Goal: Information Seeking & Learning: Learn about a topic

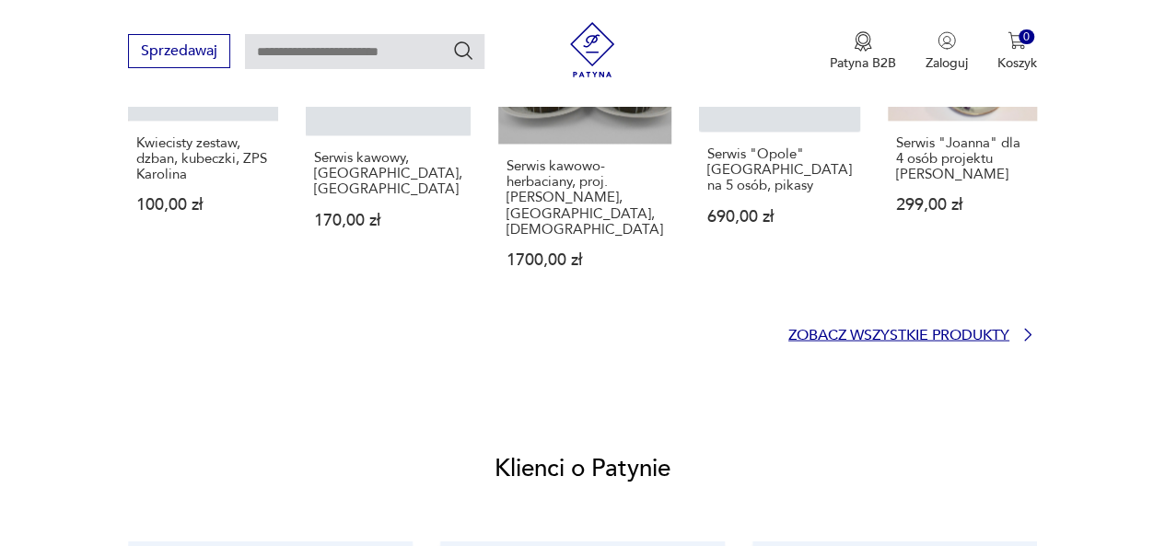
click at [940, 329] on p "Zobacz wszystkie produkty" at bounding box center [898, 335] width 221 height 12
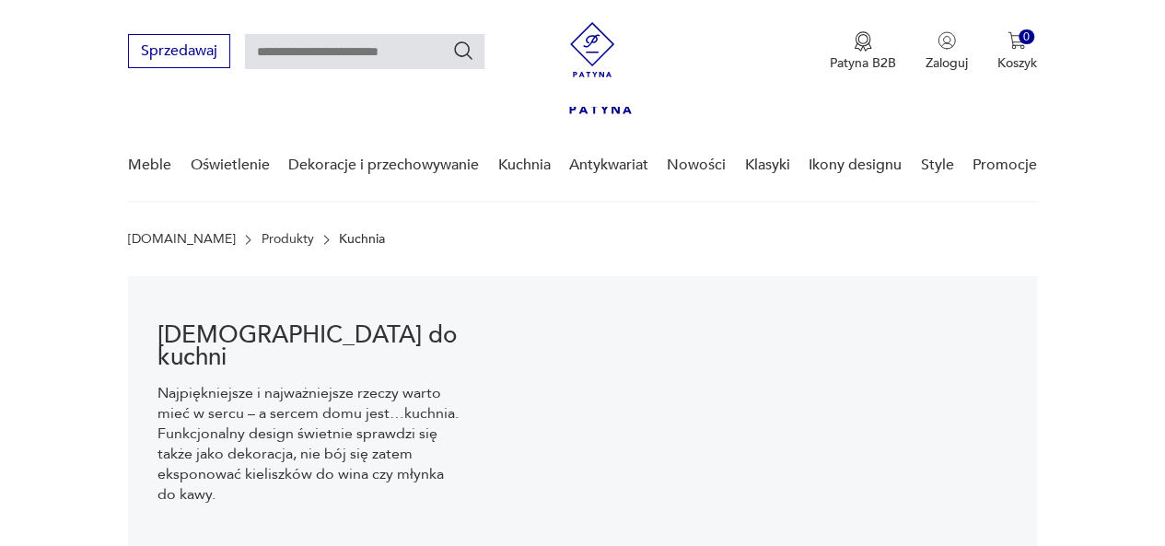
scroll to position [212, 0]
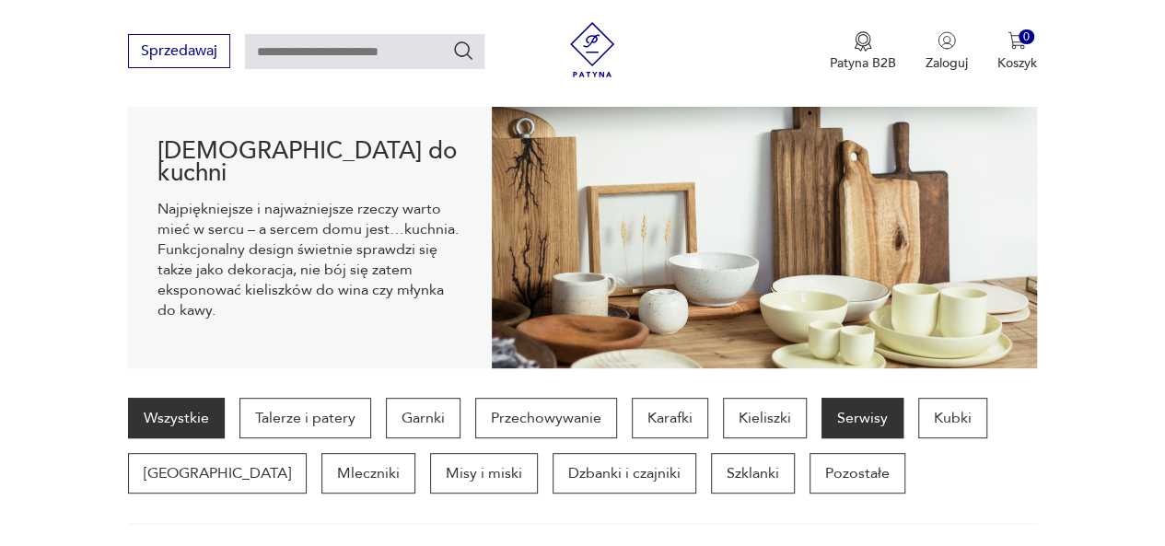
click at [847, 408] on p "Serwisy" at bounding box center [862, 418] width 82 height 41
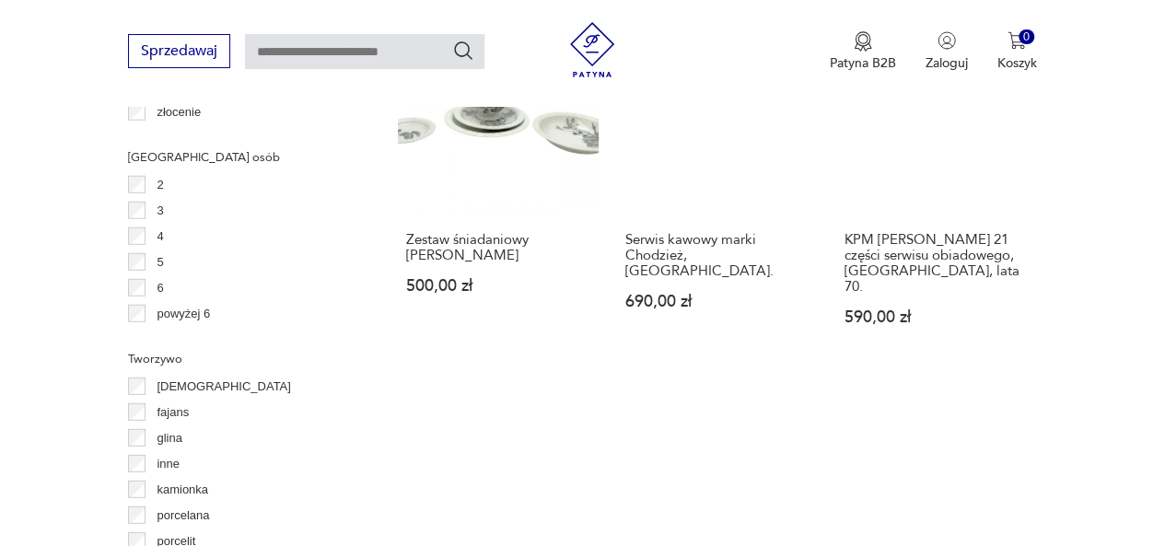
scroll to position [2576, 0]
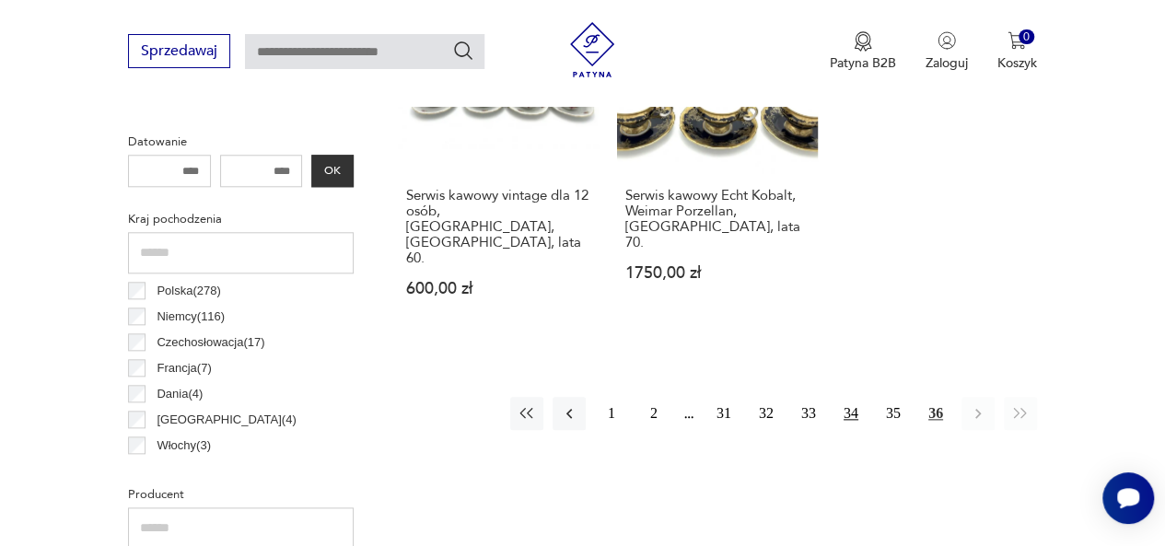
click at [856, 397] on button "34" at bounding box center [850, 413] width 33 height 33
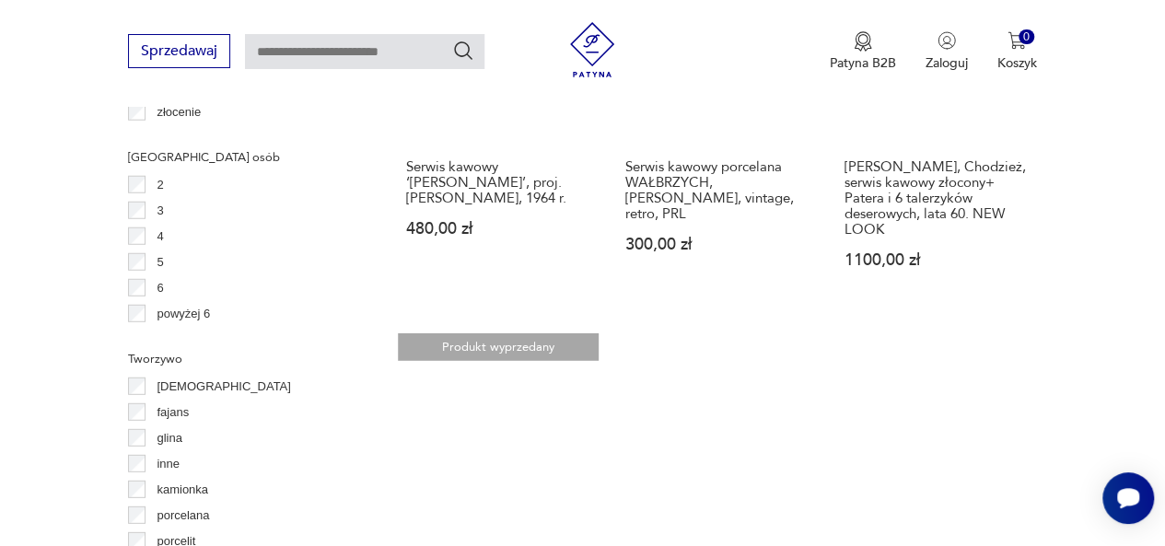
scroll to position [2576, 0]
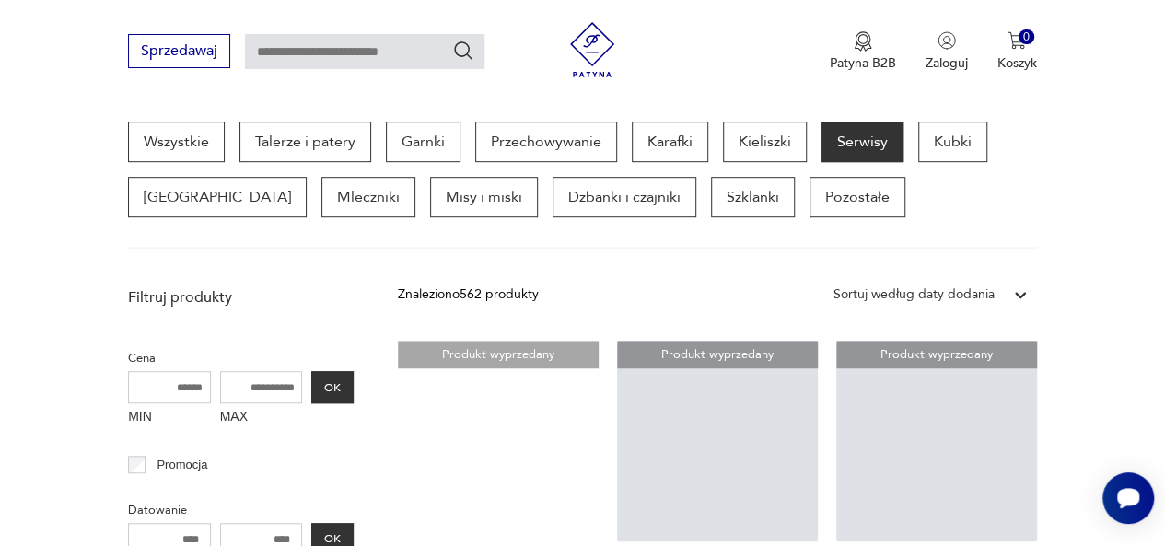
scroll to position [672, 0]
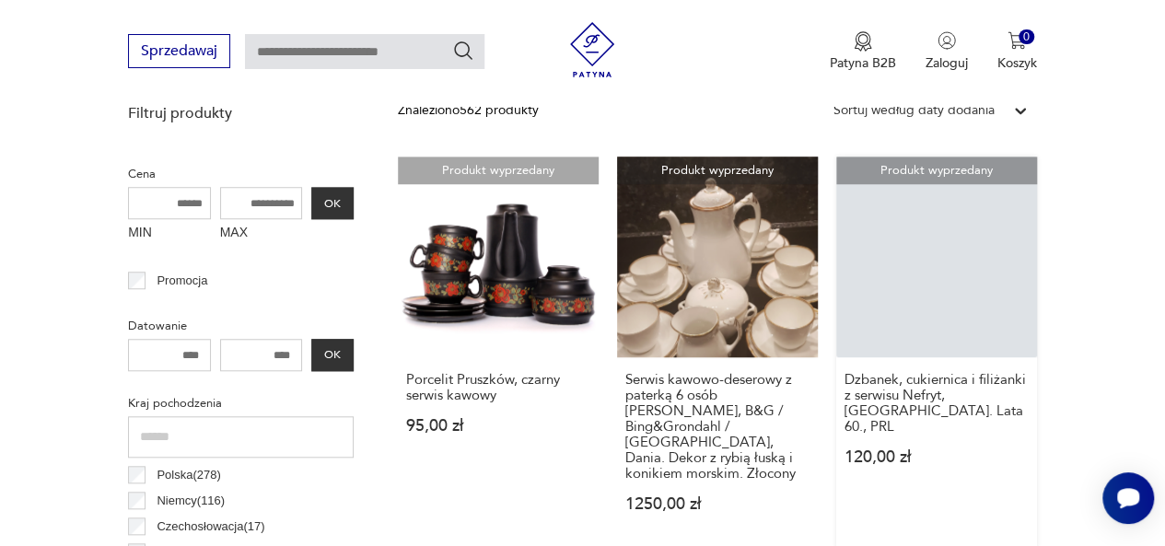
click at [956, 285] on link "Produkt wyprzedany Dzbanek, cukiernica i filiżanki z serwisu Nefryt, [GEOGRAPHI…" at bounding box center [936, 352] width 201 height 391
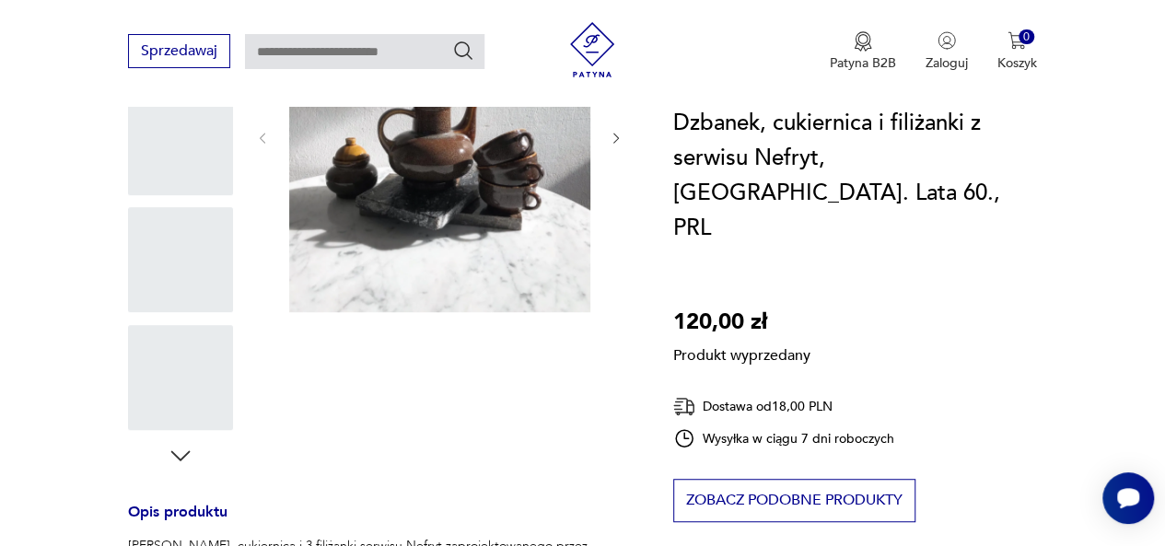
scroll to position [613, 0]
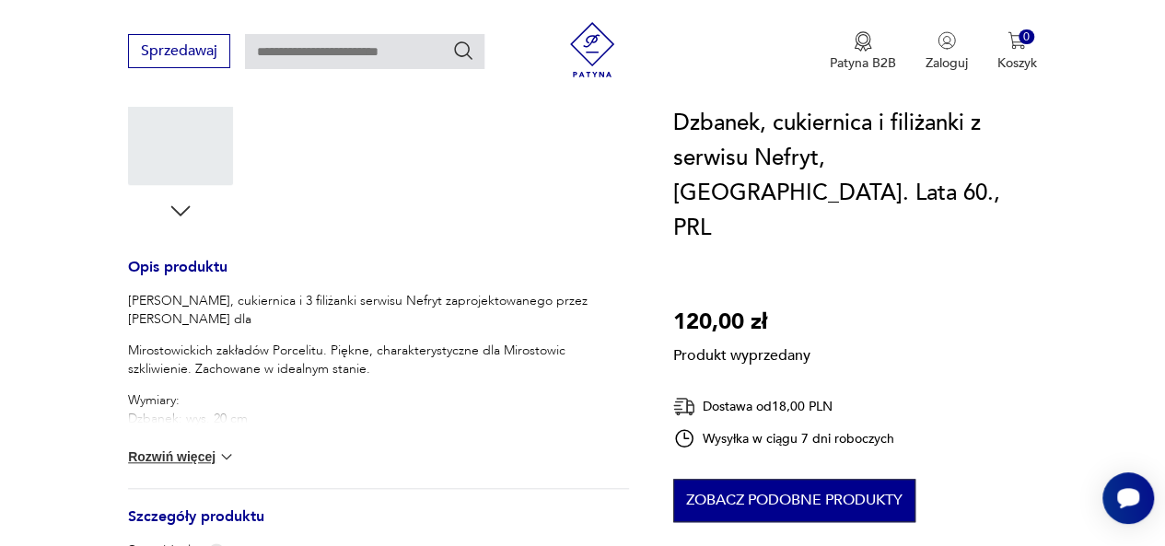
click at [850, 479] on button "Zobacz podobne produkty" at bounding box center [794, 500] width 242 height 43
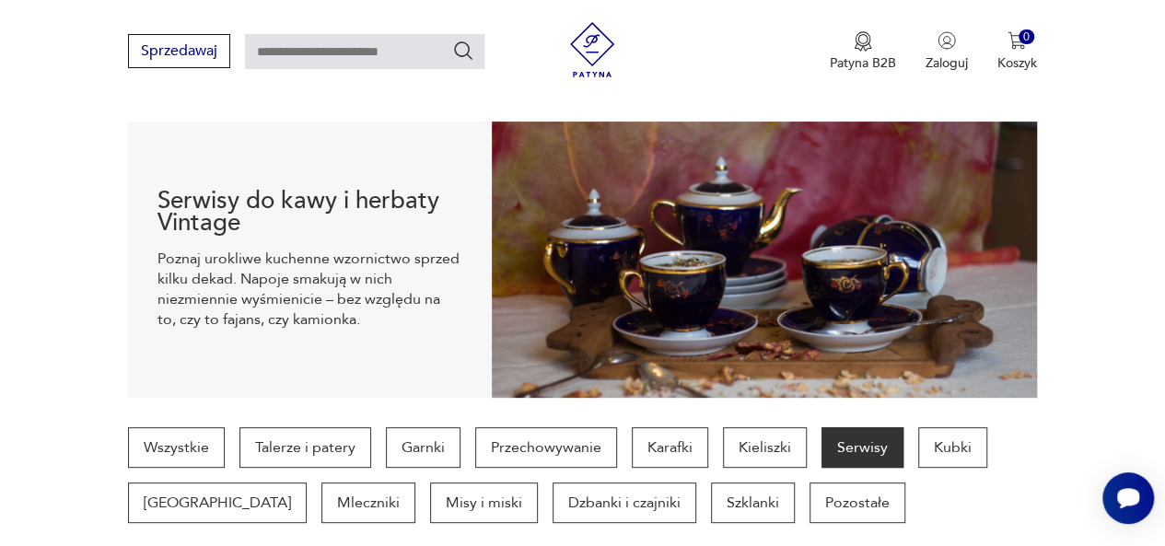
scroll to position [367, 0]
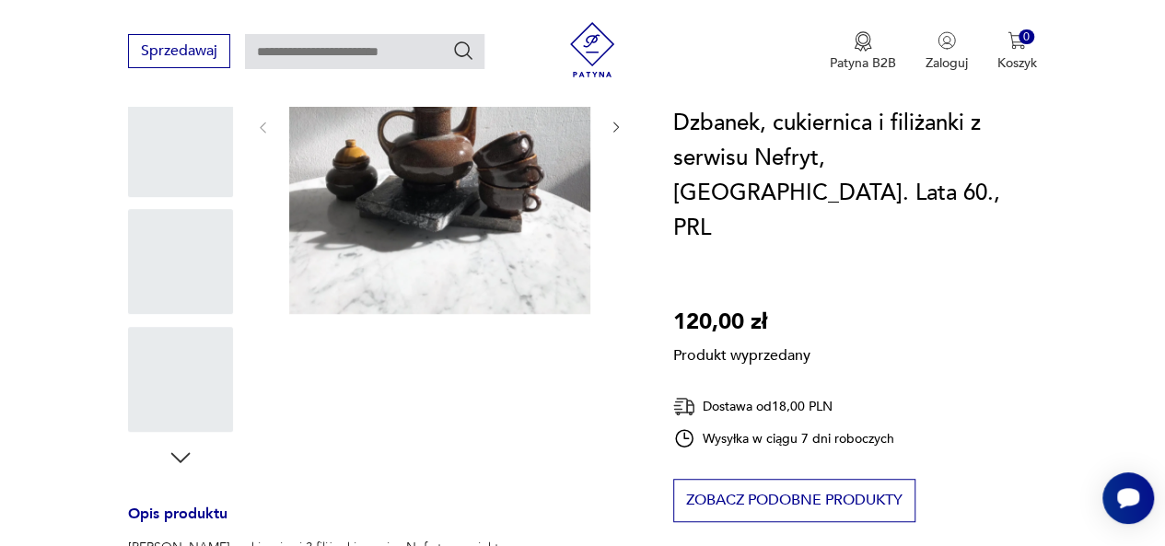
scroll to position [613, 0]
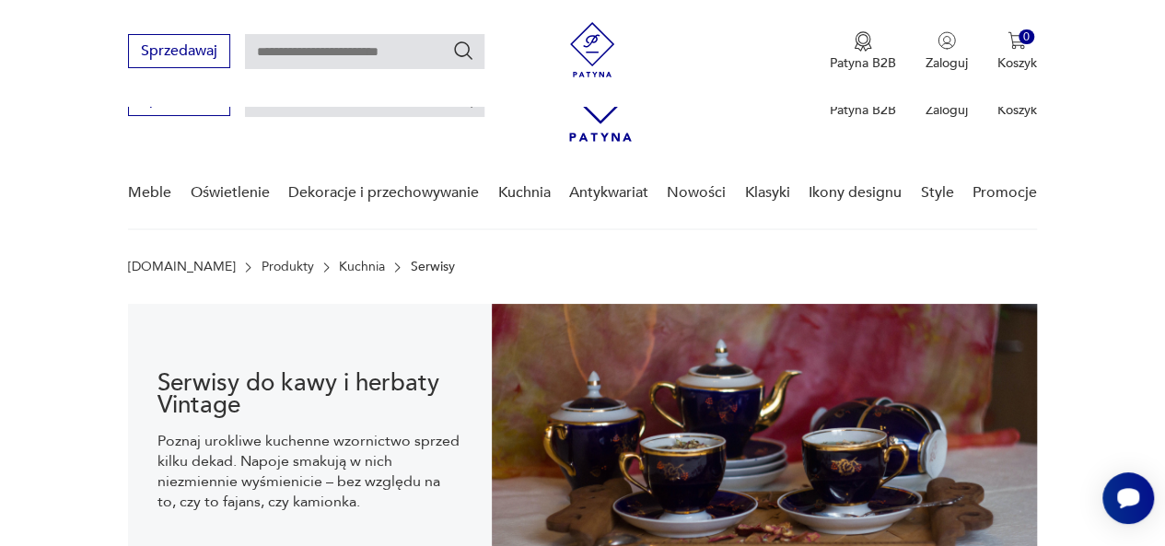
scroll to position [2576, 0]
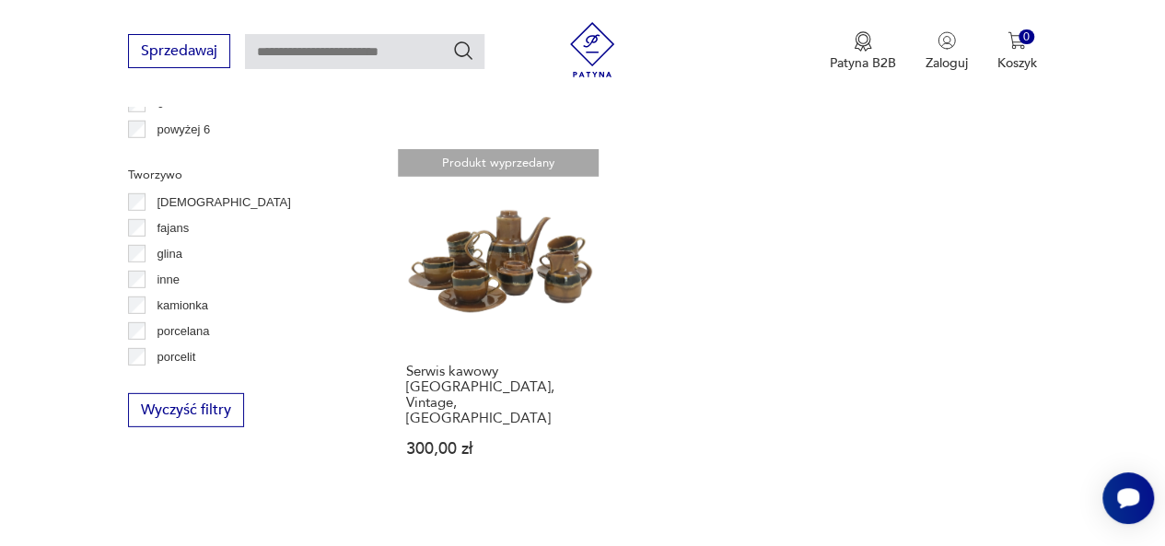
scroll to position [856, 0]
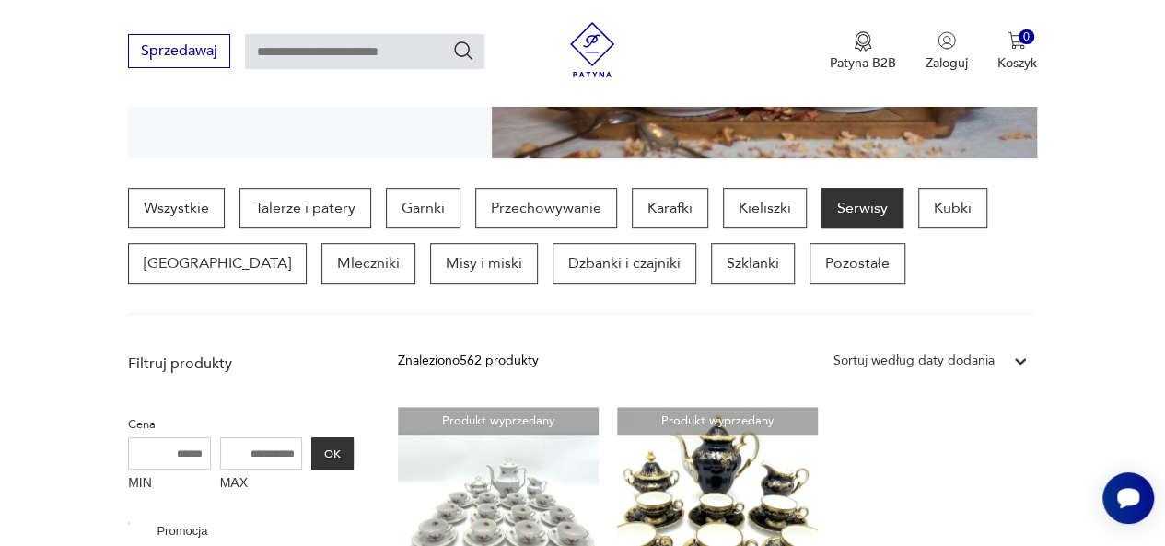
scroll to position [488, 0]
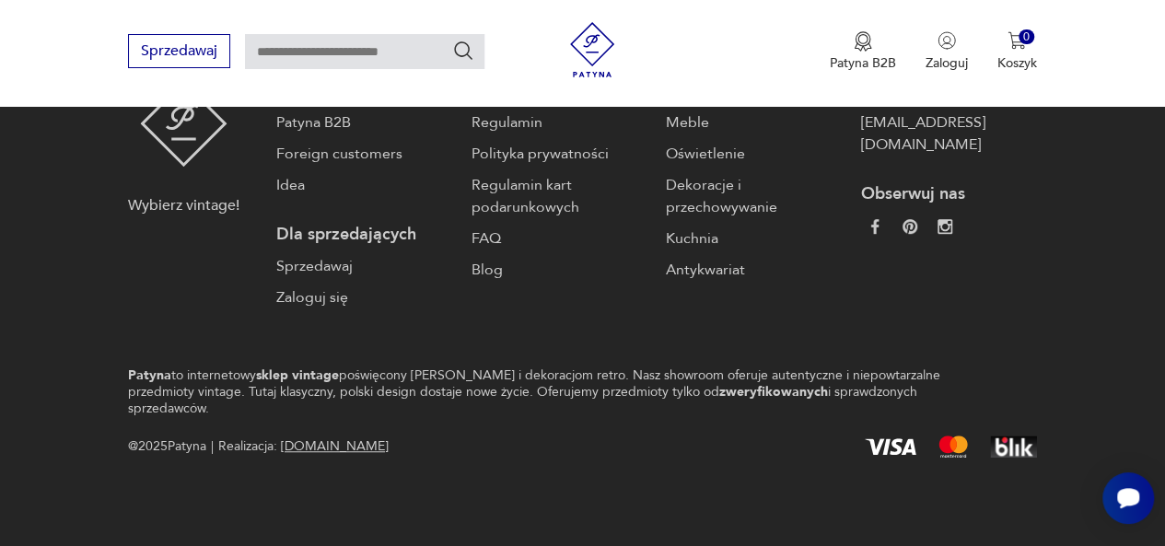
scroll to position [212, 0]
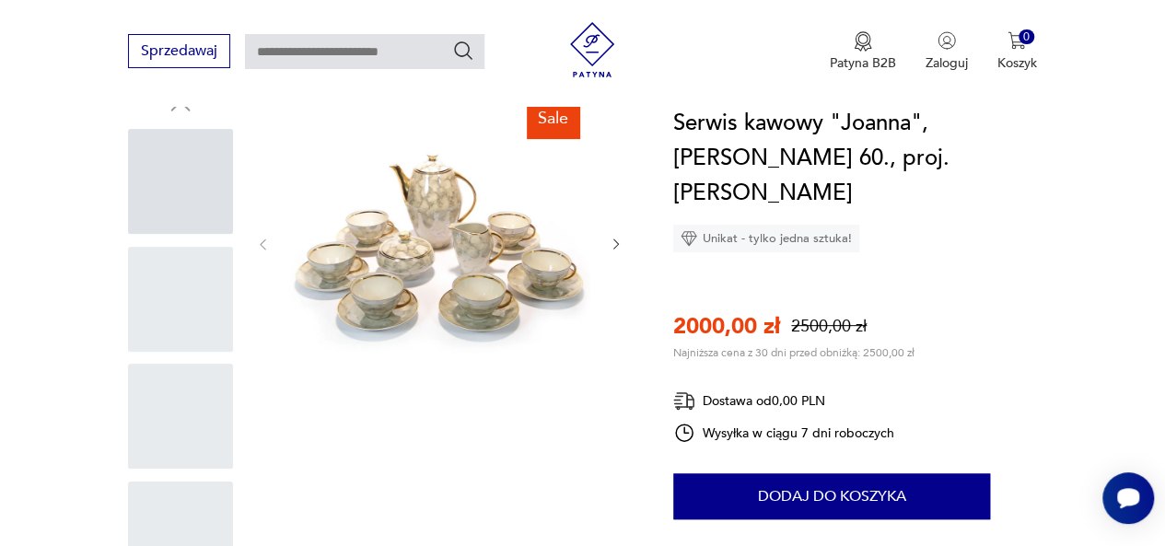
scroll to position [1617, 0]
